Goal: Navigation & Orientation: Find specific page/section

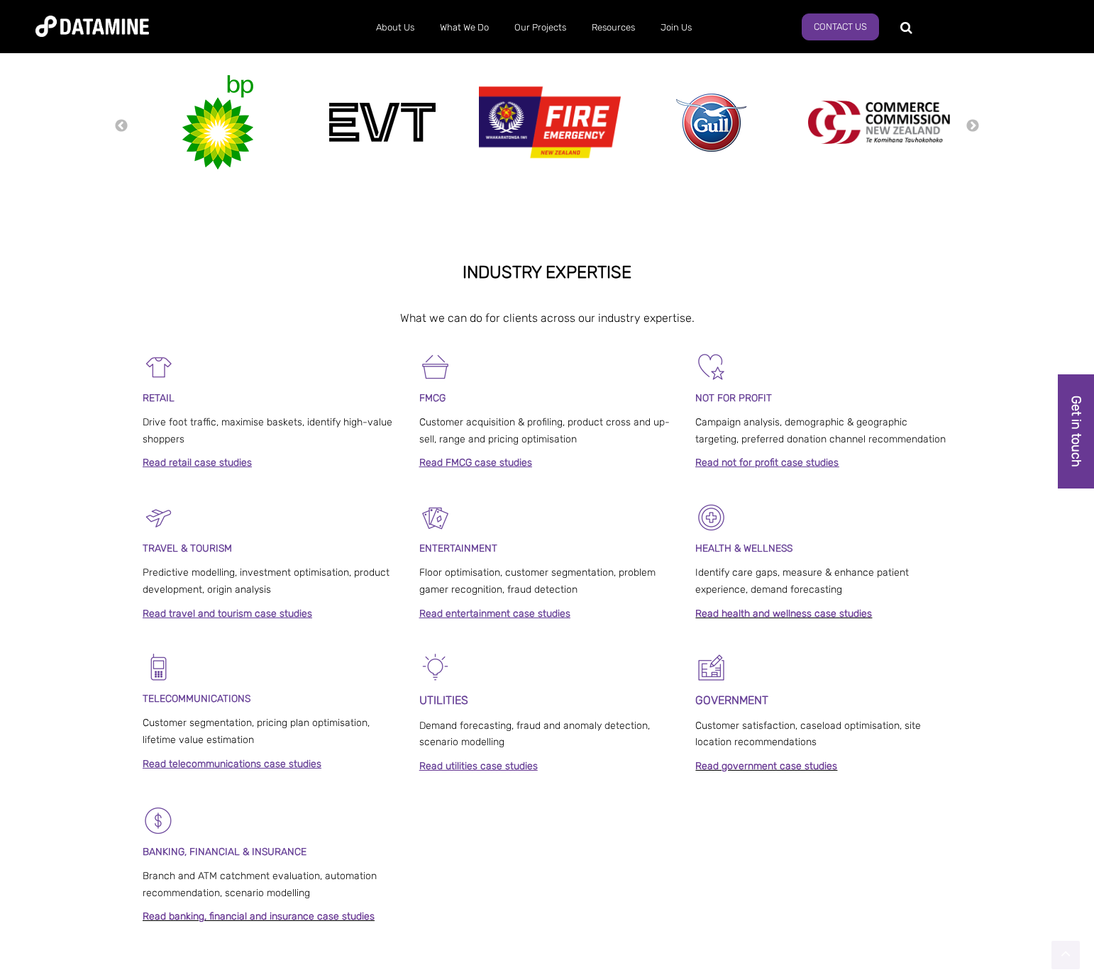
scroll to position [751, 0]
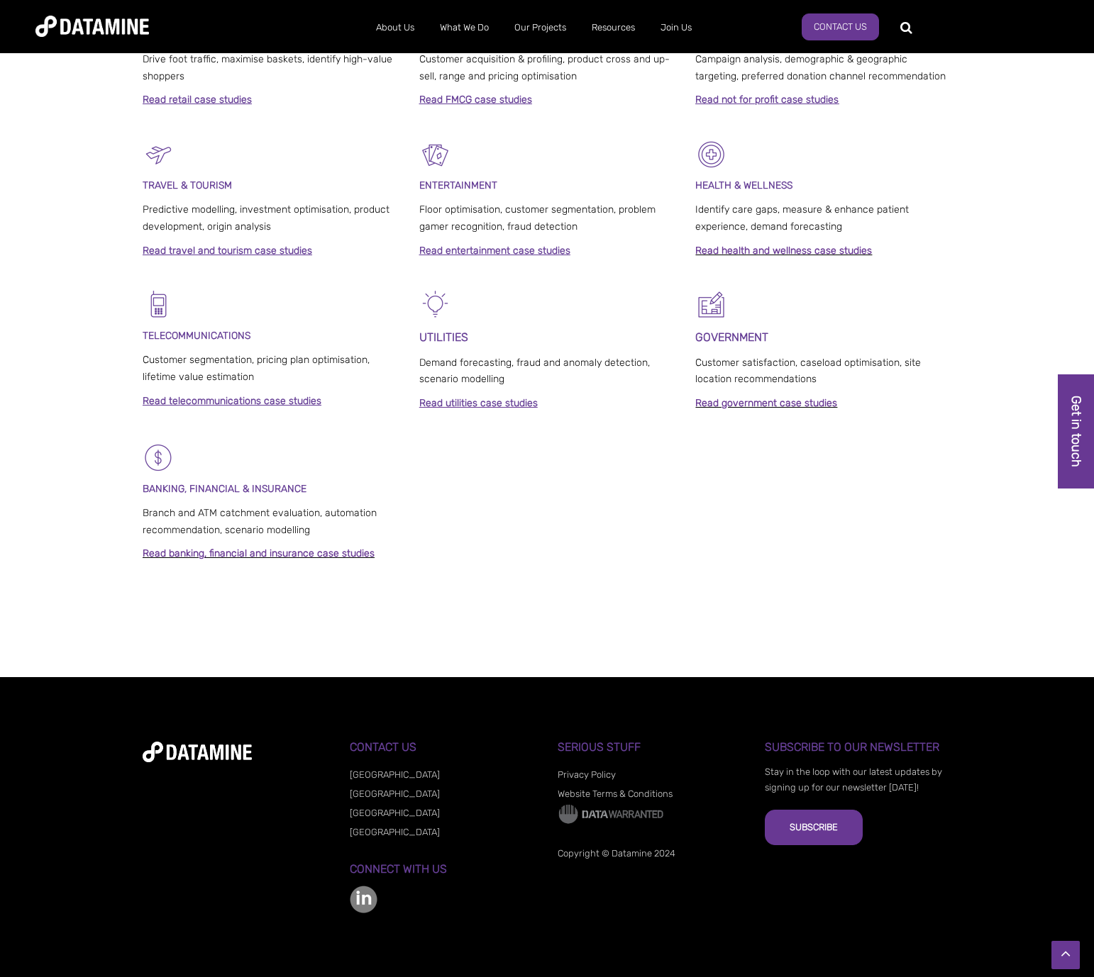
click at [374, 900] on img at bounding box center [364, 900] width 28 height 28
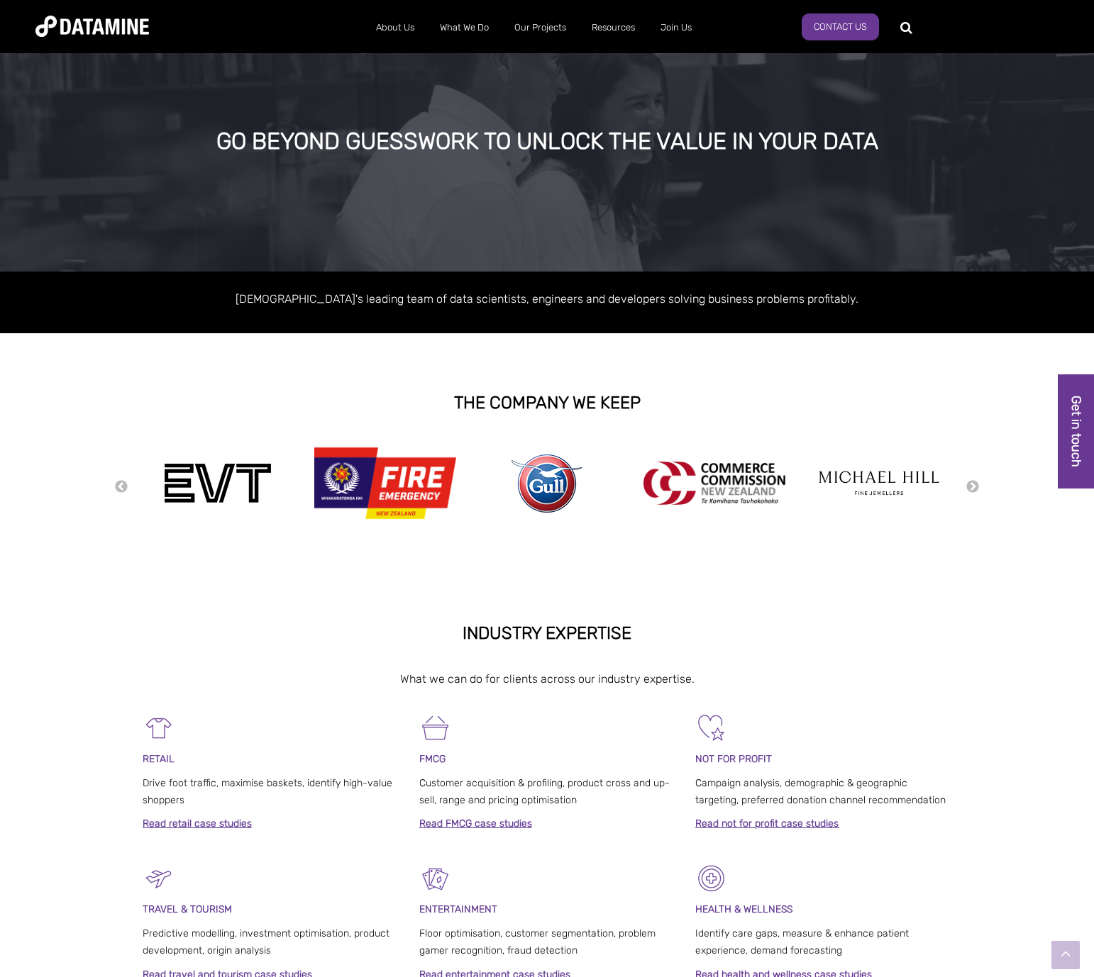
scroll to position [0, 0]
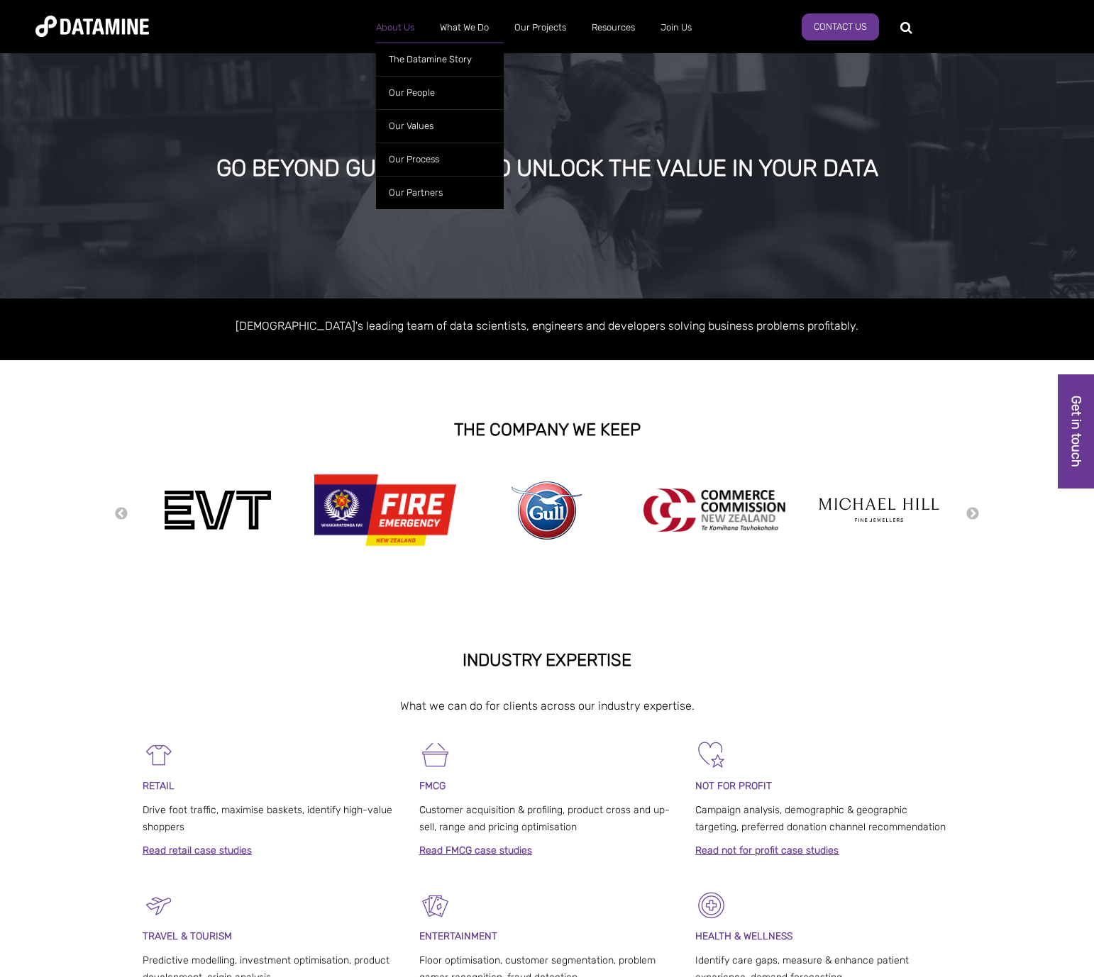
click at [391, 28] on link "About Us" at bounding box center [395, 27] width 64 height 37
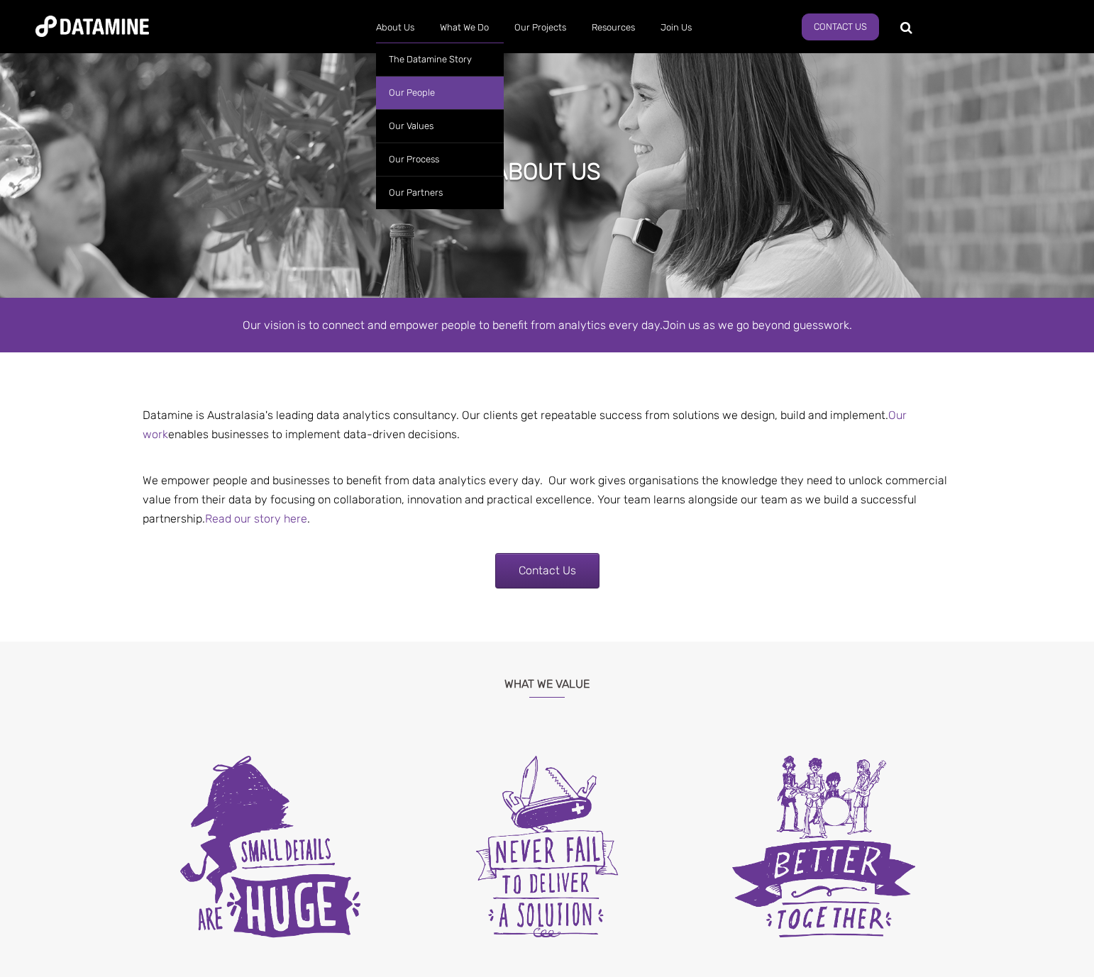
click at [400, 85] on link "Our People" at bounding box center [440, 92] width 128 height 33
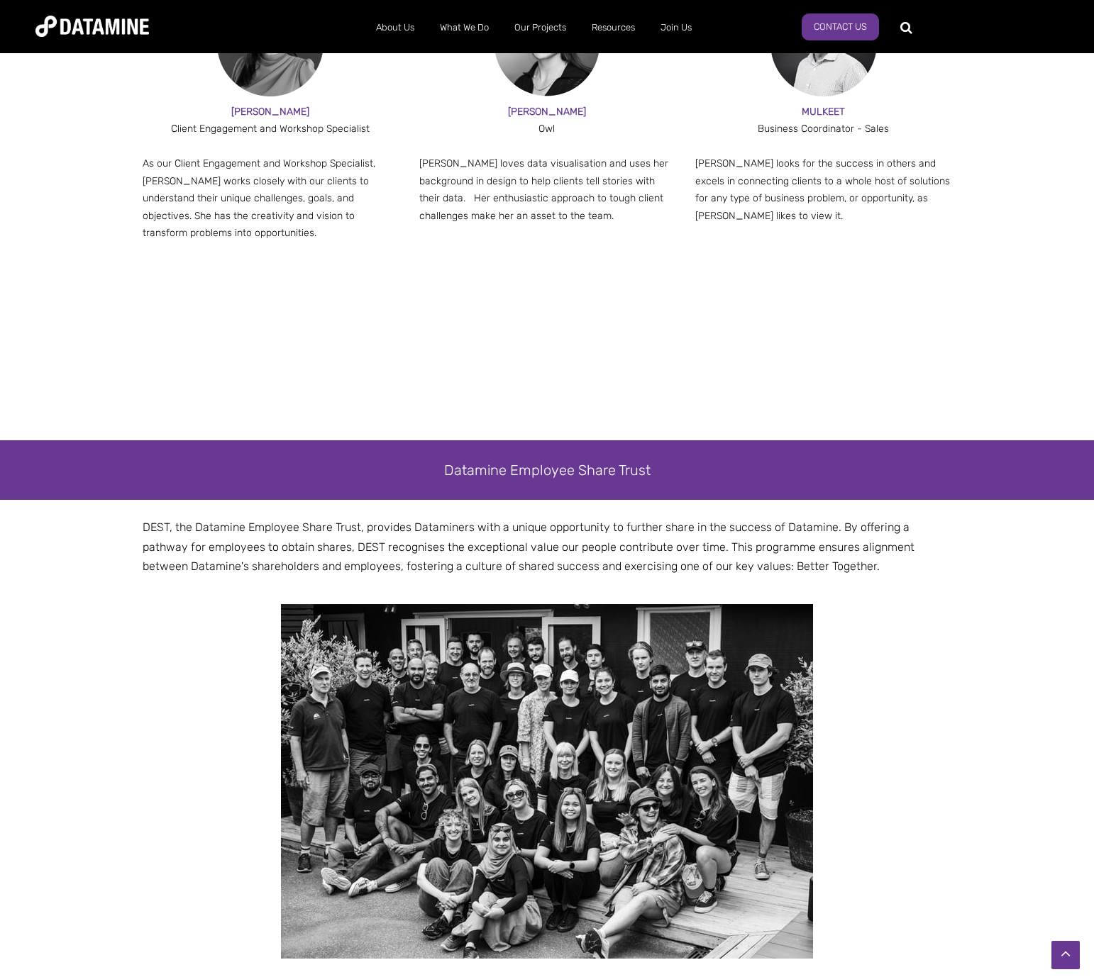
scroll to position [2205, 0]
